Goal: Navigation & Orientation: Find specific page/section

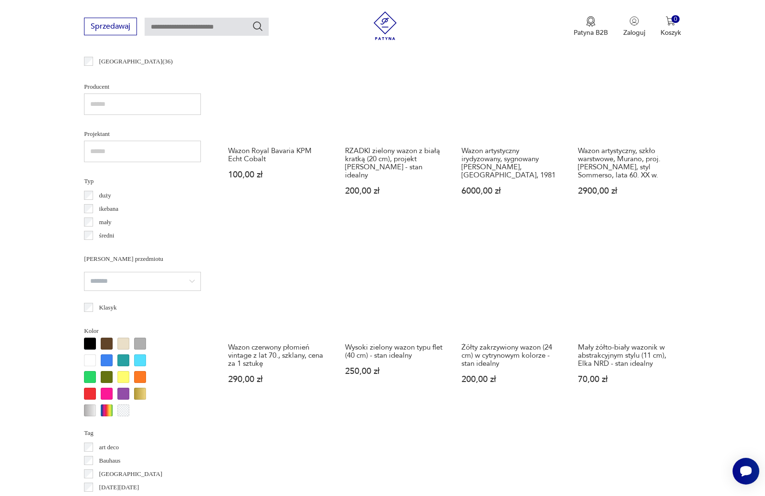
scroll to position [990, 0]
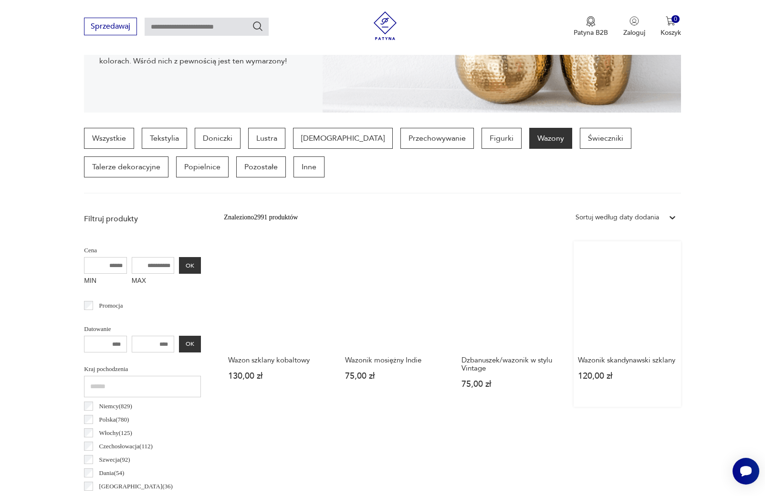
scroll to position [819, 0]
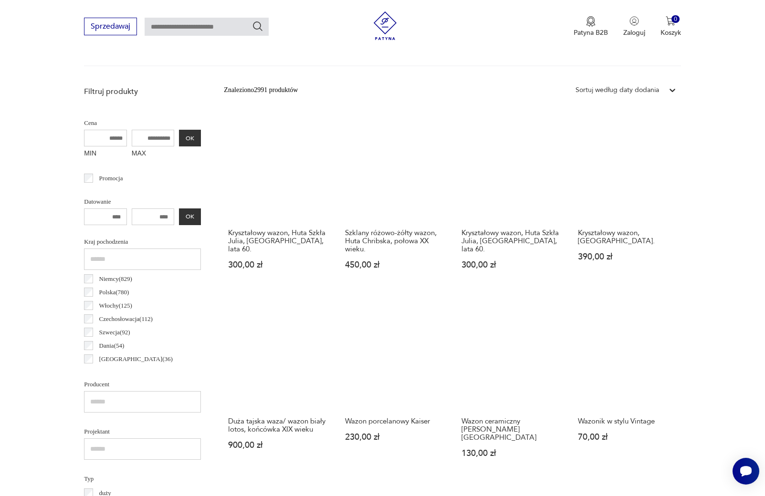
scroll to position [1048, 0]
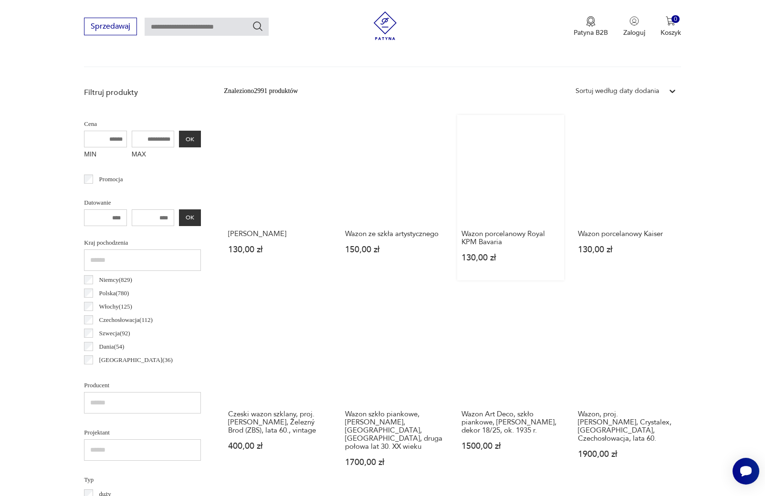
scroll to position [891, 0]
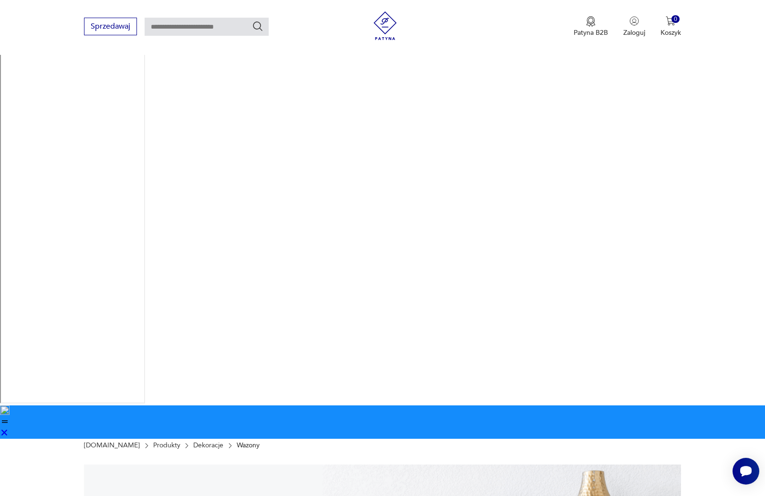
scroll to position [238, 0]
